Goal: Transaction & Acquisition: Purchase product/service

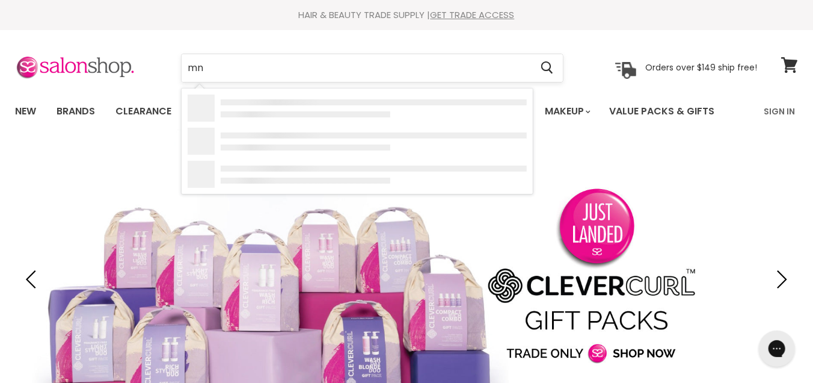
type input "mnu"
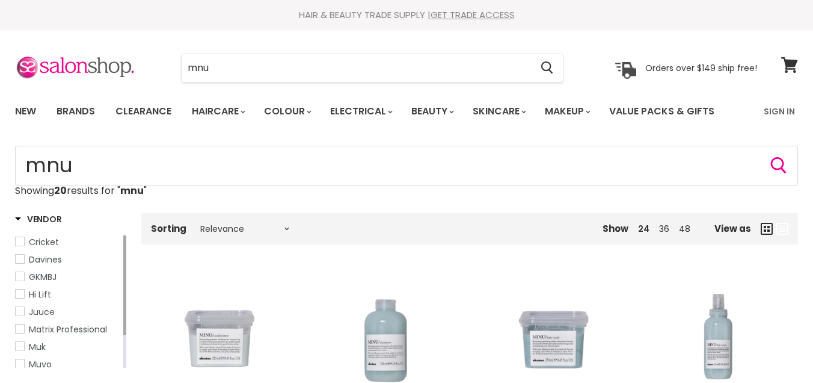
click at [229, 273] on img "Main content" at bounding box center [218, 338] width 131 height 131
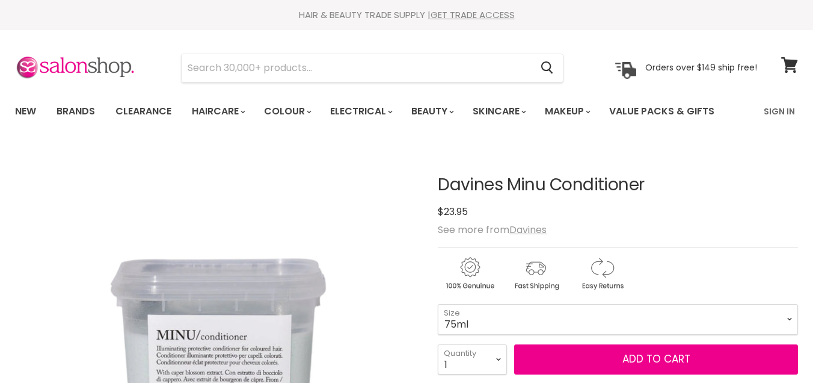
scroll to position [129, 0]
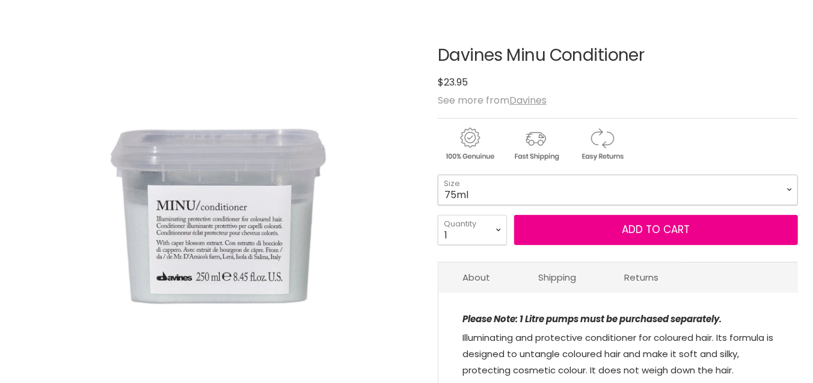
click at [438, 174] on select "75ml 250ml 1 Litre" at bounding box center [618, 189] width 360 height 30
click option "1 Litre" at bounding box center [0, 0] width 0 height 0
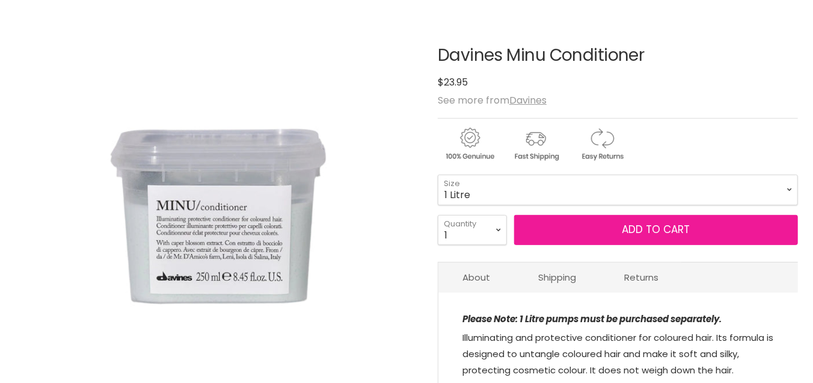
click at [600, 230] on button "Add to cart" at bounding box center [656, 230] width 284 height 30
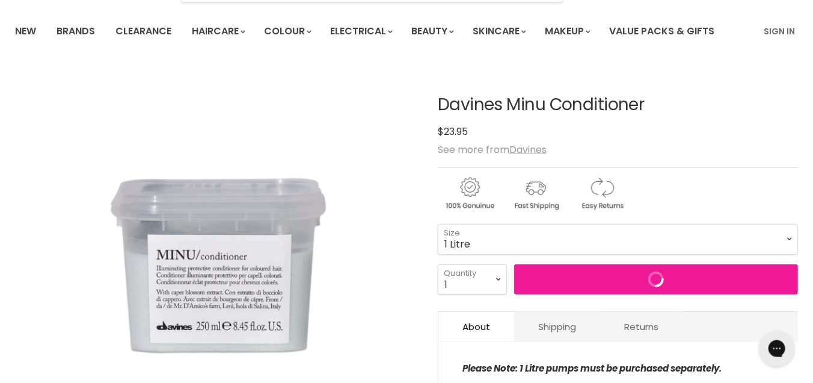
scroll to position [0, 0]
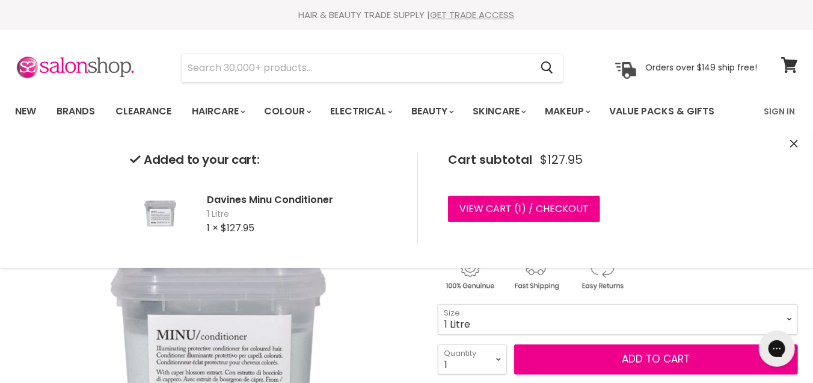
click at [582, 315] on select "75ml 250ml 1 Litre" at bounding box center [618, 319] width 360 height 30
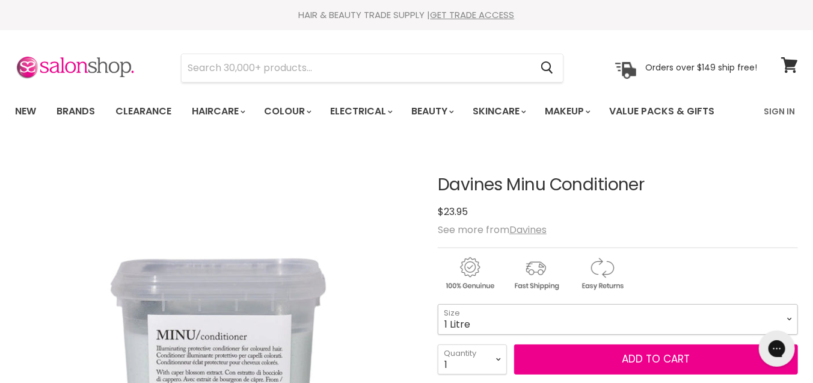
click at [438, 304] on select "75ml 250ml 1 Litre" at bounding box center [618, 319] width 360 height 30
click option "250ml" at bounding box center [0, 0] width 0 height 0
select select "250ml"
